Goal: Check status: Check status

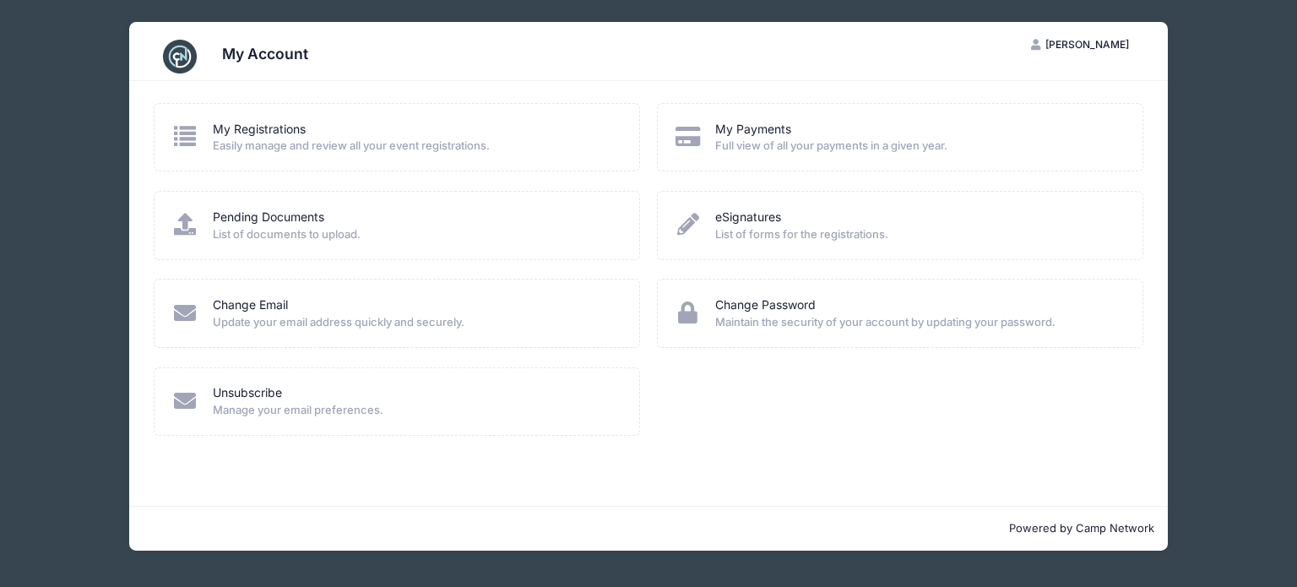
click at [176, 138] on icon at bounding box center [185, 136] width 28 height 22
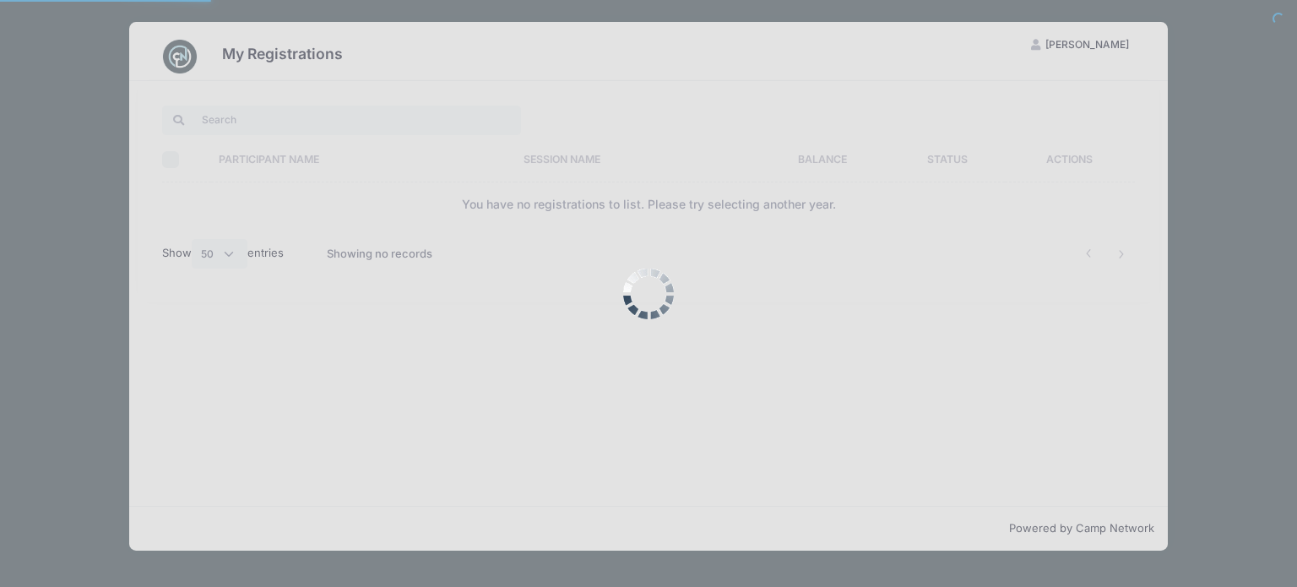
select select "50"
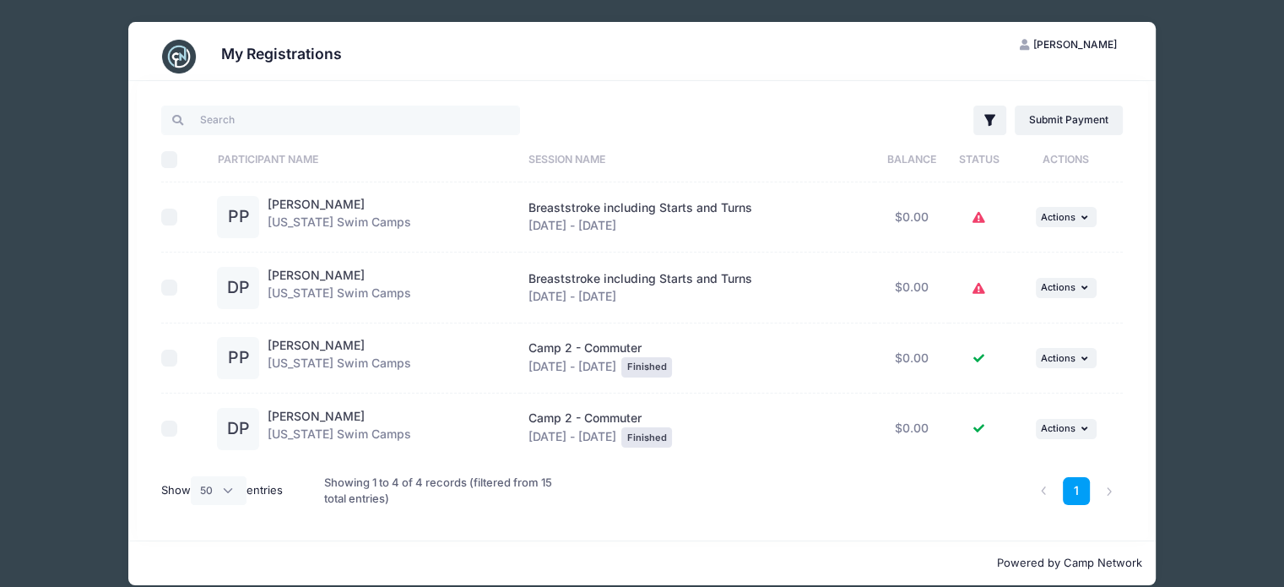
click at [977, 218] on icon at bounding box center [979, 218] width 14 height 0
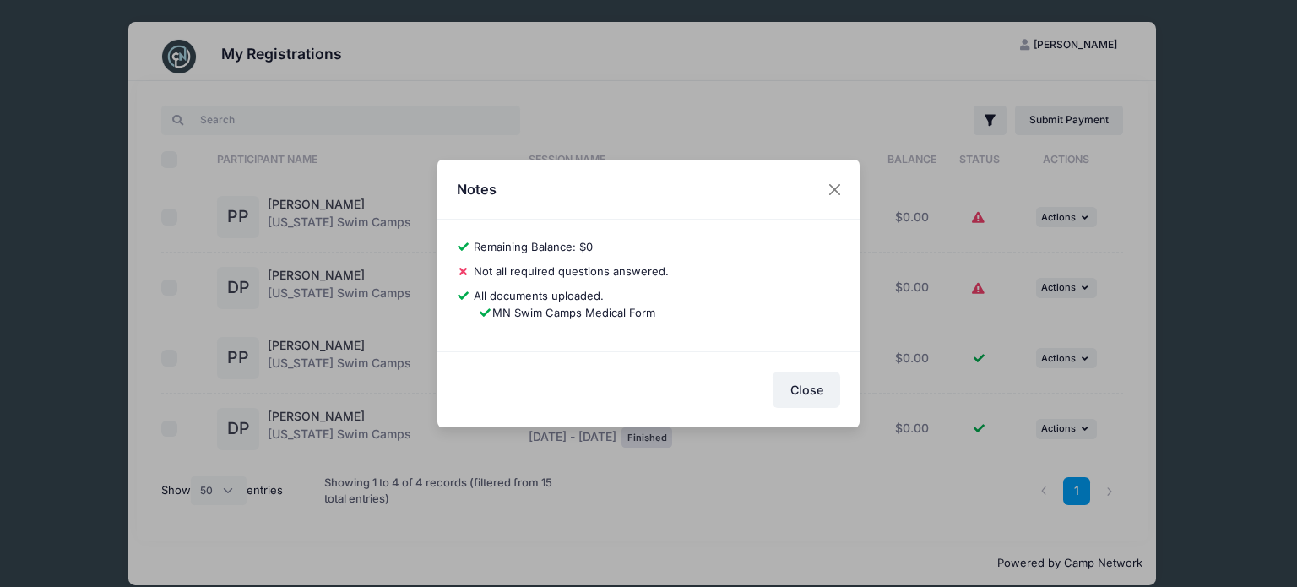
click at [812, 188] on div "Notes" at bounding box center [648, 190] width 422 height 60
click at [828, 189] on button "Close" at bounding box center [835, 189] width 30 height 30
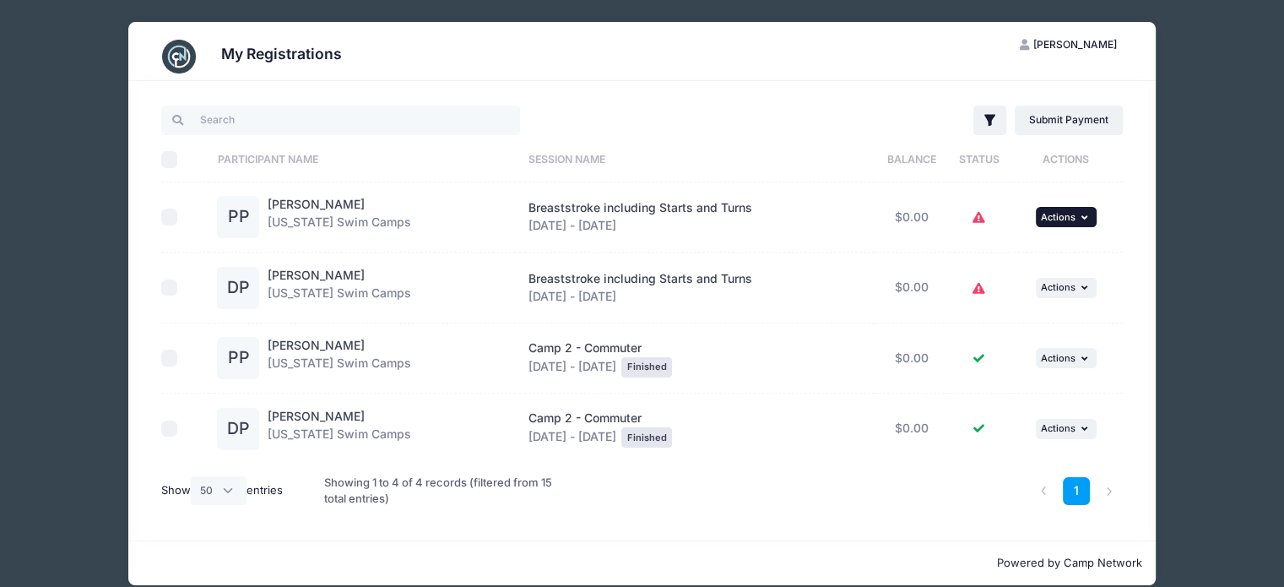
click at [1068, 222] on button "... Actions" at bounding box center [1066, 217] width 61 height 20
click at [1029, 249] on link "View Registration" at bounding box center [1010, 254] width 153 height 32
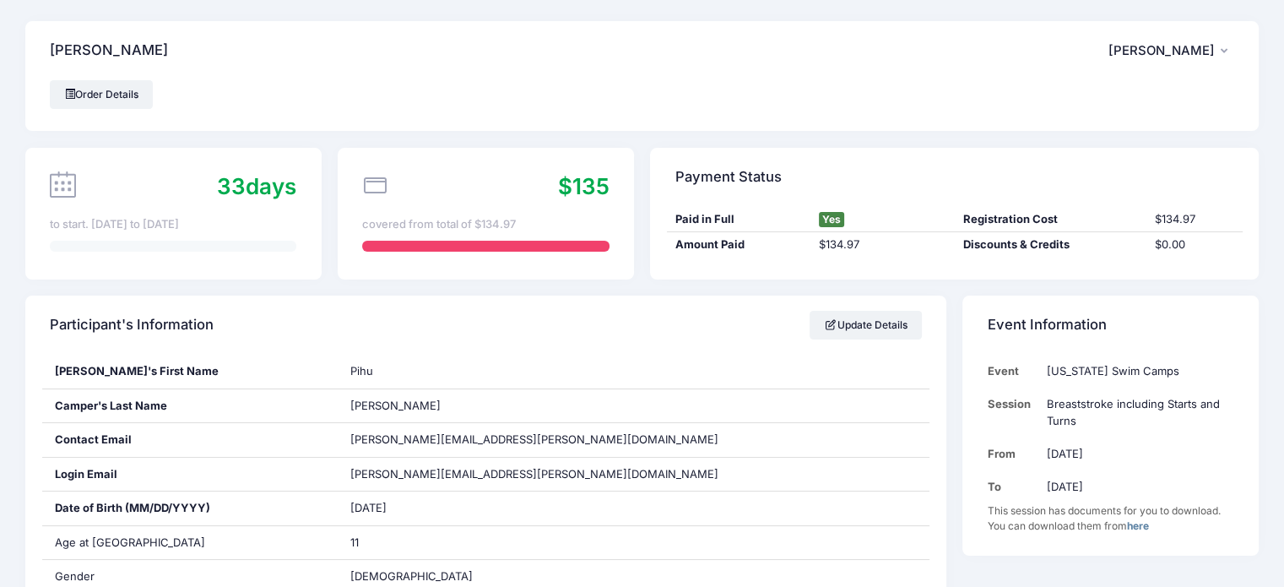
click at [544, 246] on div at bounding box center [485, 246] width 246 height 11
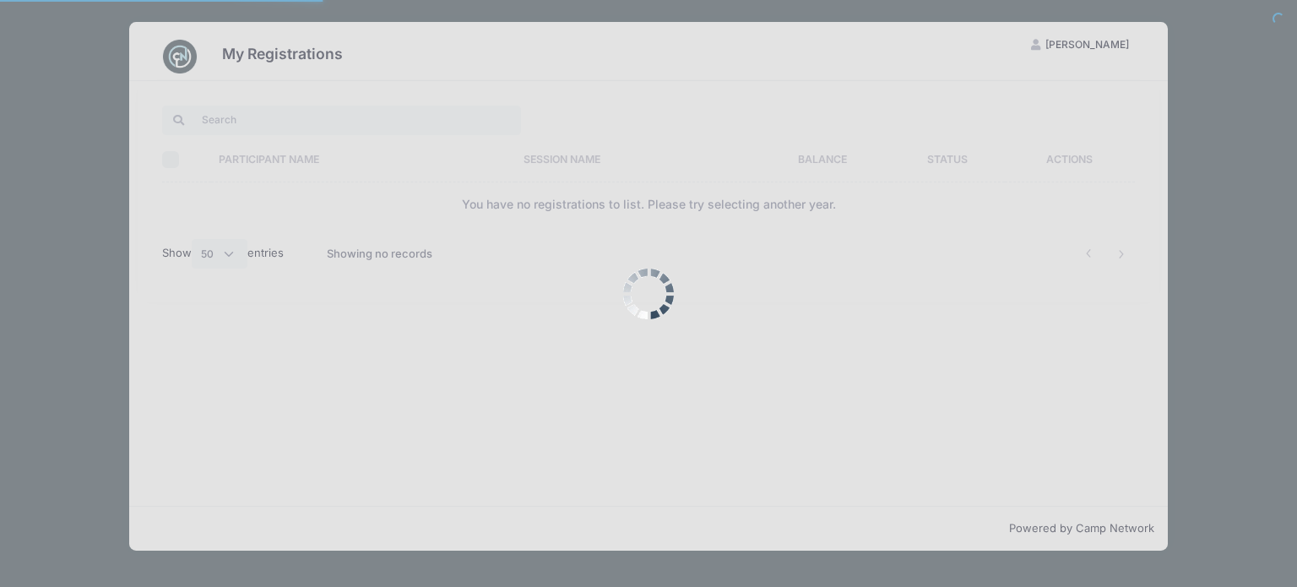
select select "50"
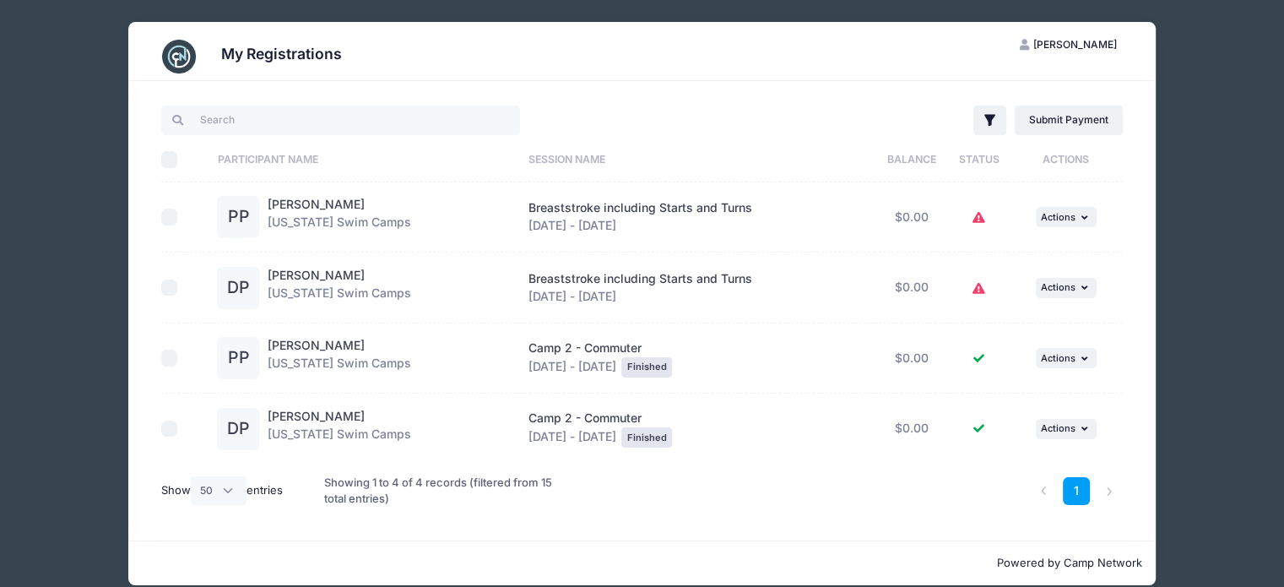
click at [975, 218] on icon at bounding box center [979, 218] width 14 height 0
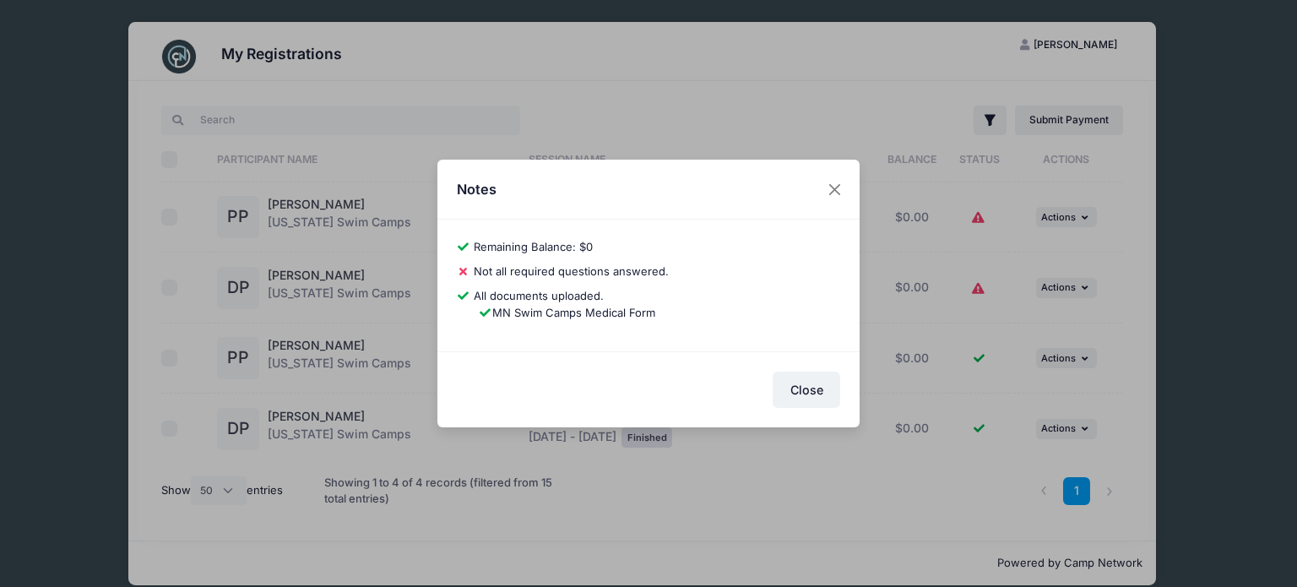
click at [517, 274] on span "Not all required questions answered." at bounding box center [571, 271] width 195 height 14
click at [835, 194] on button "Close" at bounding box center [835, 189] width 30 height 30
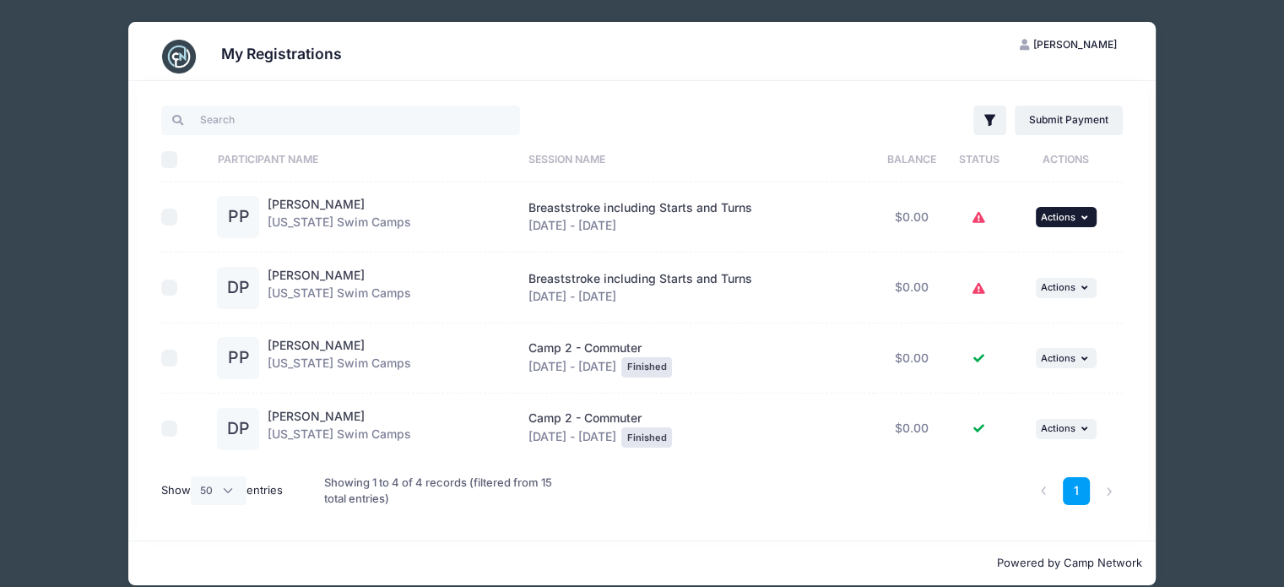
click at [1059, 223] on button "... Actions" at bounding box center [1066, 217] width 61 height 20
click at [1127, 242] on div "Filter Filter Options Show: Current Registrations Past Registratations Pending …" at bounding box center [642, 310] width 978 height 415
drag, startPoint x: 344, startPoint y: 60, endPoint x: 215, endPoint y: 57, distance: 128.3
click at [215, 57] on div "My Registrations" at bounding box center [642, 56] width 978 height 47
